Goal: Find specific page/section: Find specific page/section

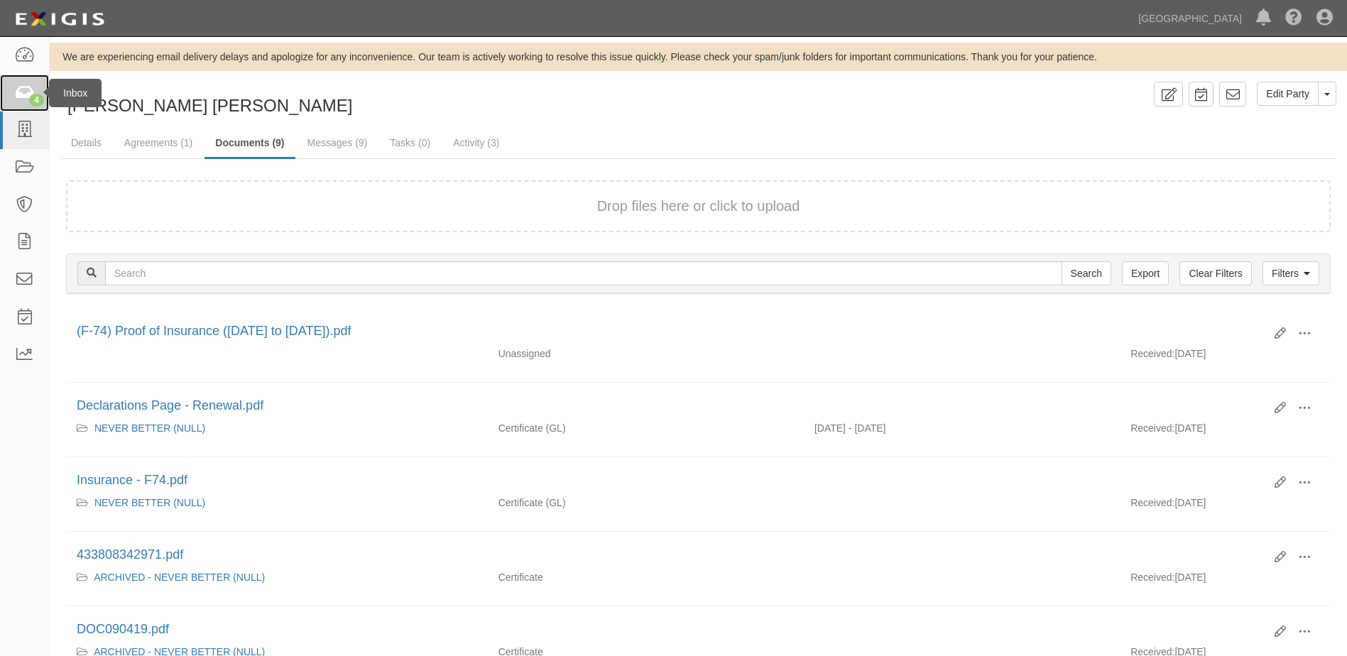
click at [31, 100] on div "4" at bounding box center [36, 100] width 15 height 13
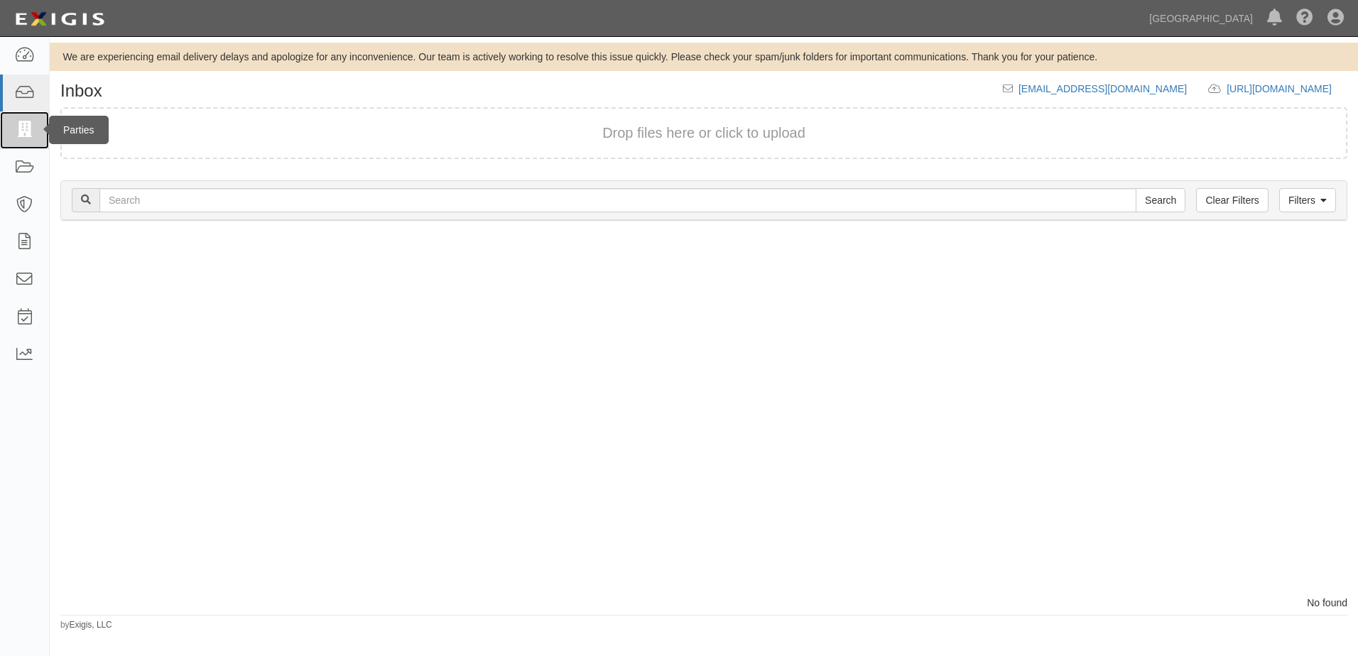
click at [23, 126] on icon at bounding box center [24, 130] width 20 height 16
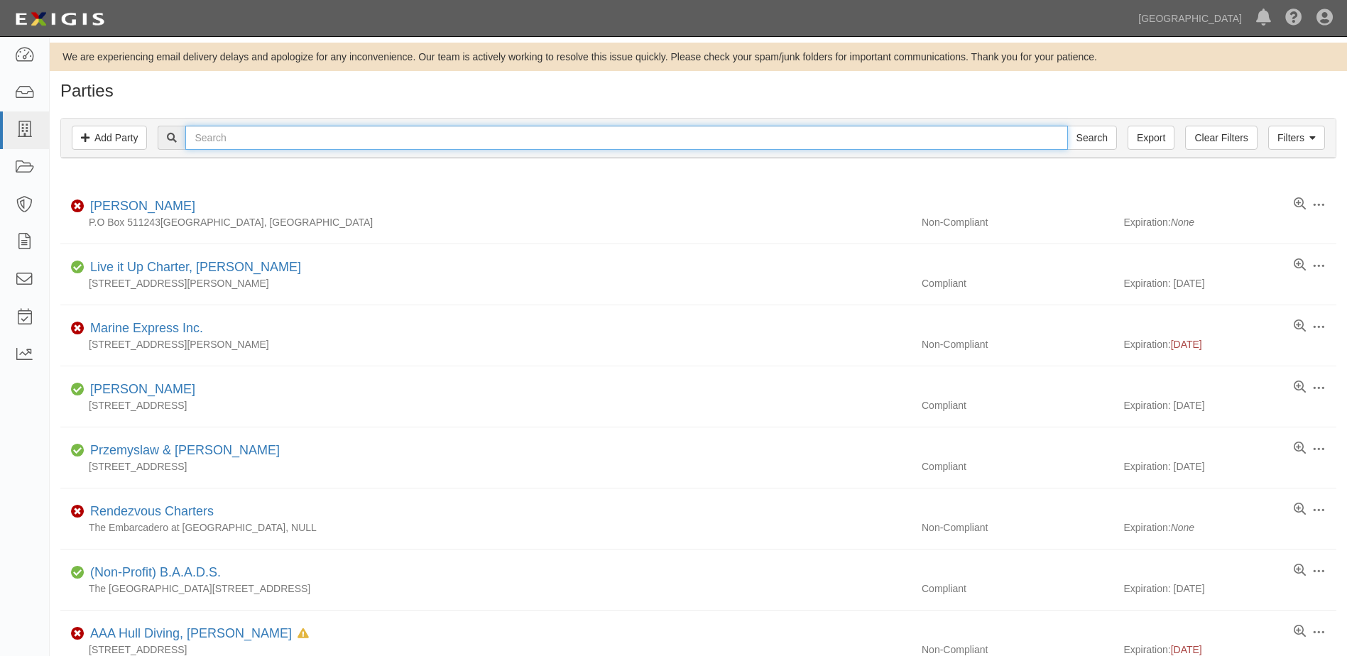
click at [247, 140] on input "text" at bounding box center [626, 138] width 882 height 24
type input "lepe"
click at [1067, 126] on input "Search" at bounding box center [1092, 138] width 50 height 24
click at [256, 145] on input "lepe" at bounding box center [626, 138] width 882 height 24
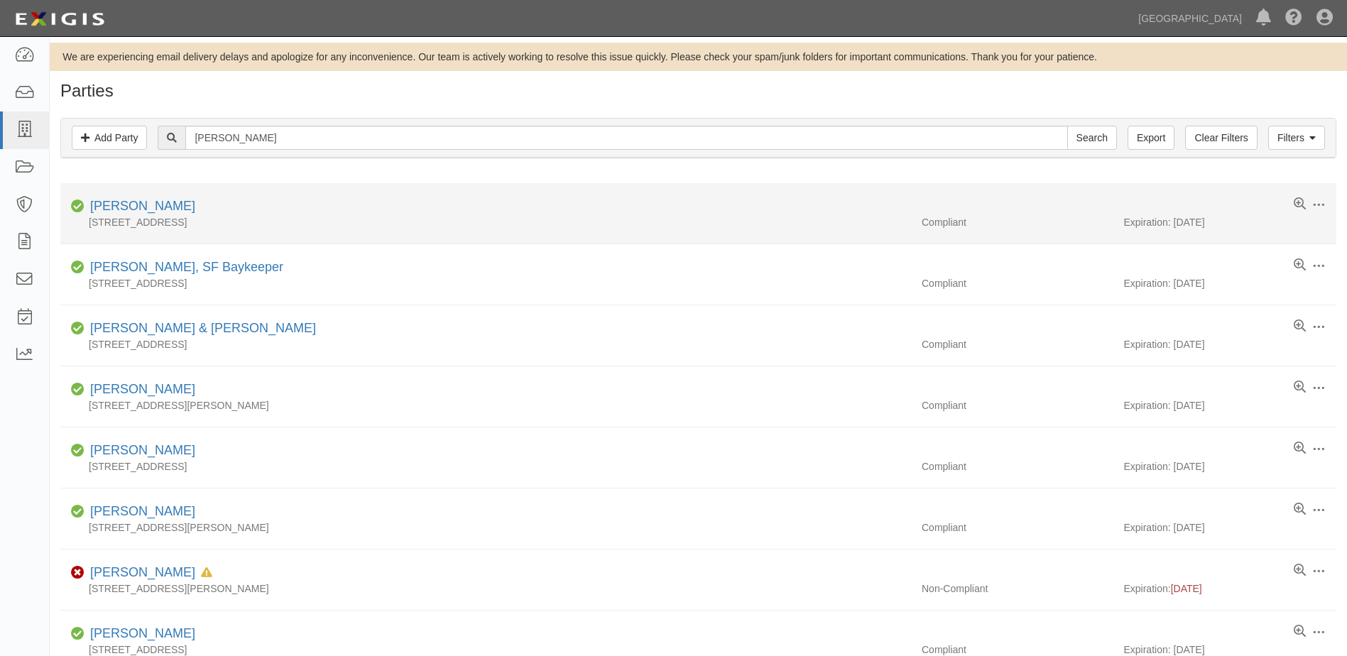
click at [127, 214] on div "Arnaud Lepert" at bounding box center [140, 206] width 111 height 18
click at [124, 205] on link "[PERSON_NAME]" at bounding box center [142, 206] width 105 height 14
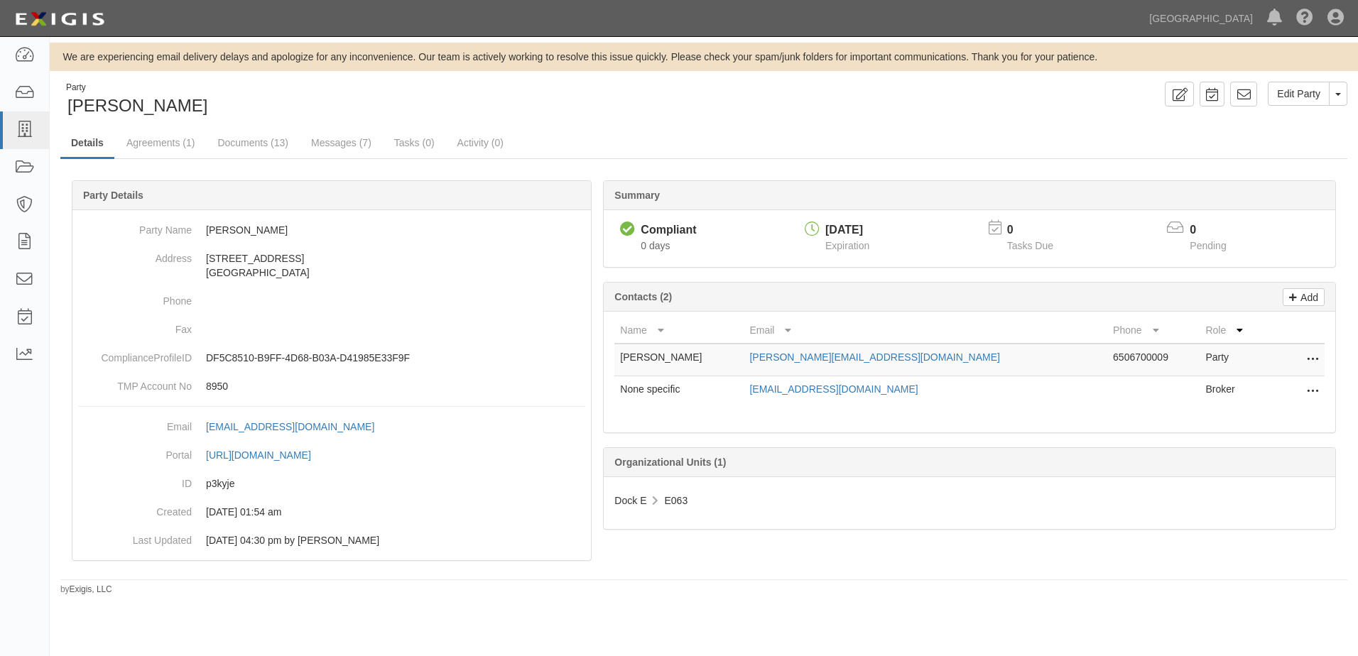
click at [371, 103] on div "Party [PERSON_NAME]" at bounding box center [376, 100] width 633 height 36
click at [1288, 148] on ul "Details Agreements (1) Documents (13) Messages (7) Tasks (0) Activity (0)" at bounding box center [703, 144] width 1287 height 31
